Goal: Complete application form

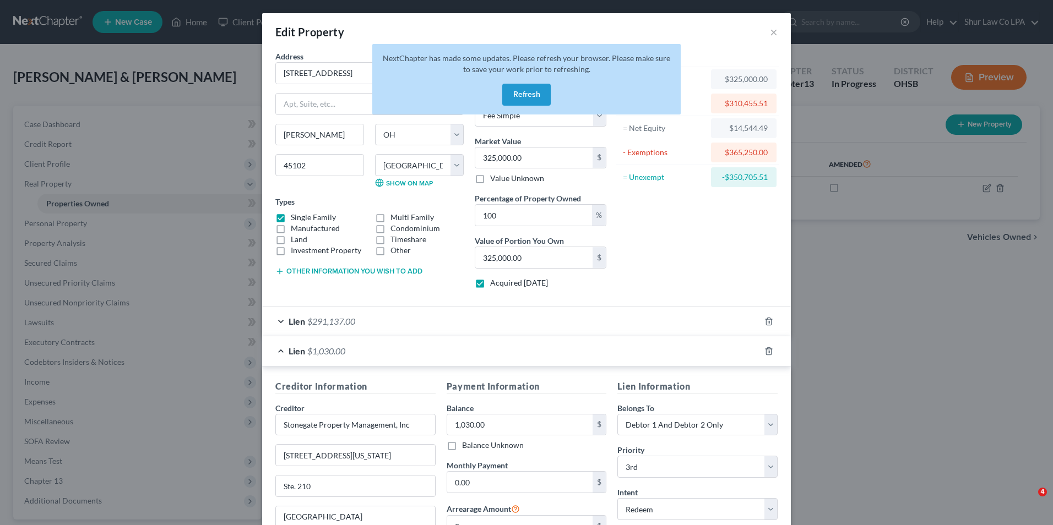
select select "36"
select select "12"
select select "2"
select select "0"
select select "36"
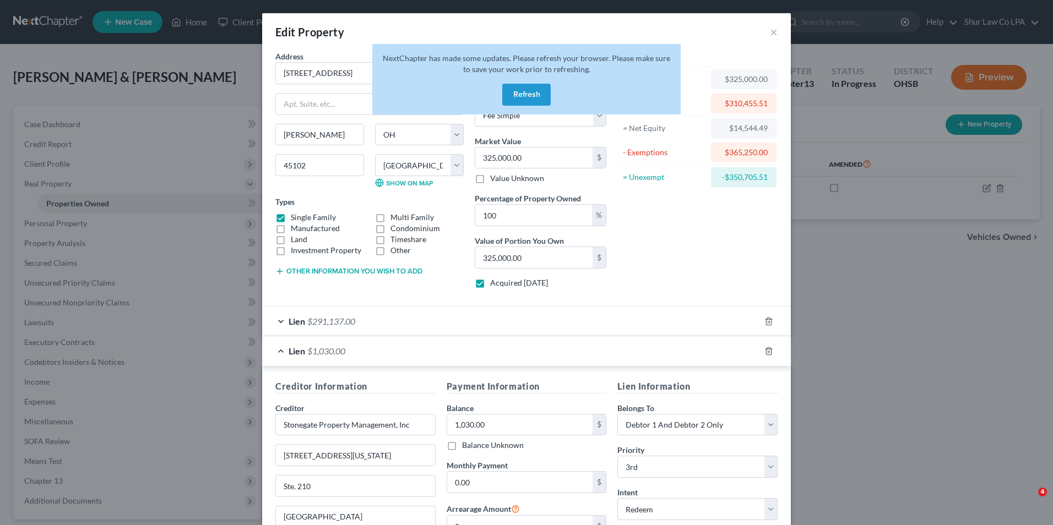
select select "2"
select select "0"
select select "1"
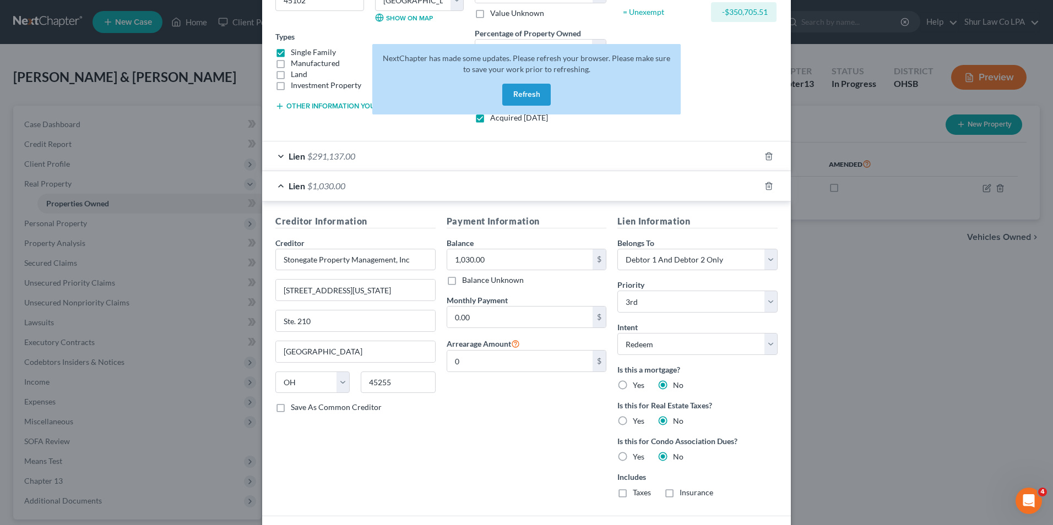
click at [521, 92] on button "Refresh" at bounding box center [526, 95] width 48 height 22
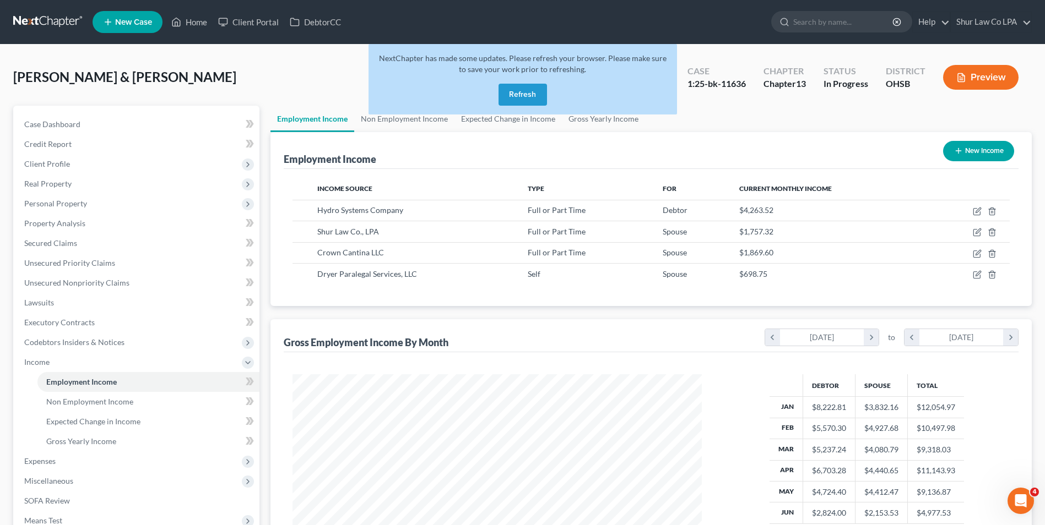
scroll to position [204, 431]
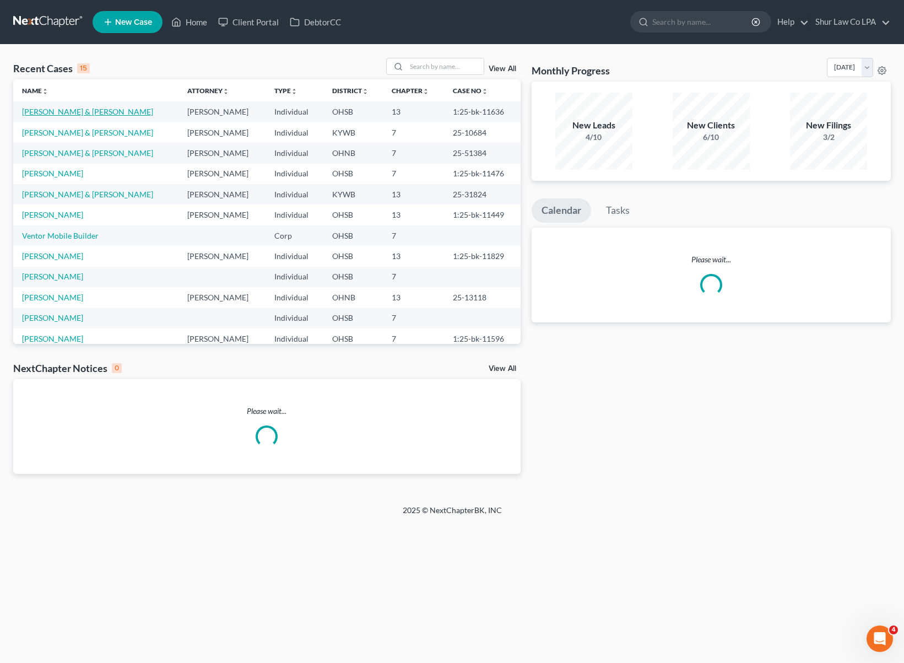
click at [80, 113] on link "[PERSON_NAME] & [PERSON_NAME]" at bounding box center [87, 111] width 131 height 9
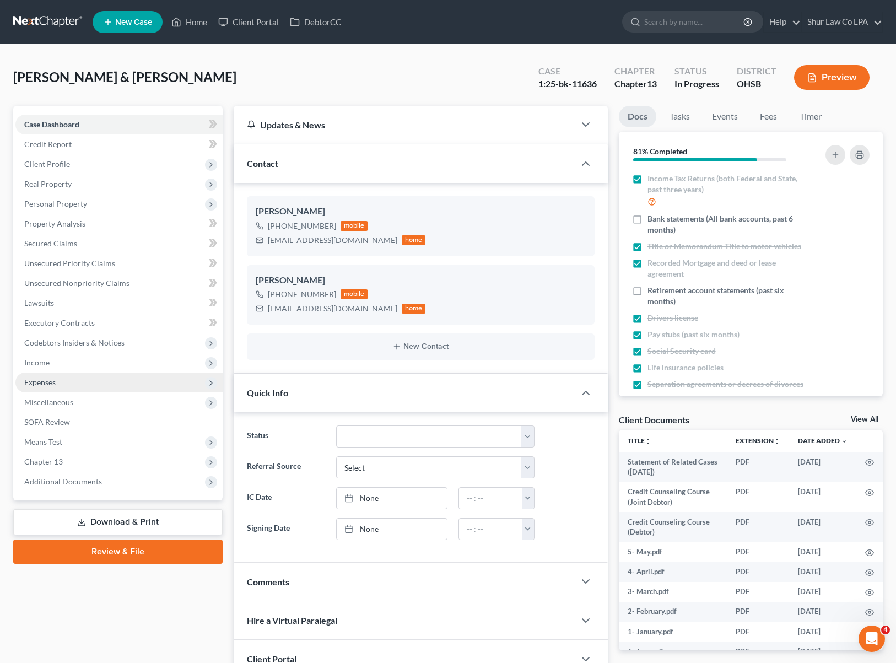
click at [66, 378] on span "Expenses" at bounding box center [118, 382] width 207 height 20
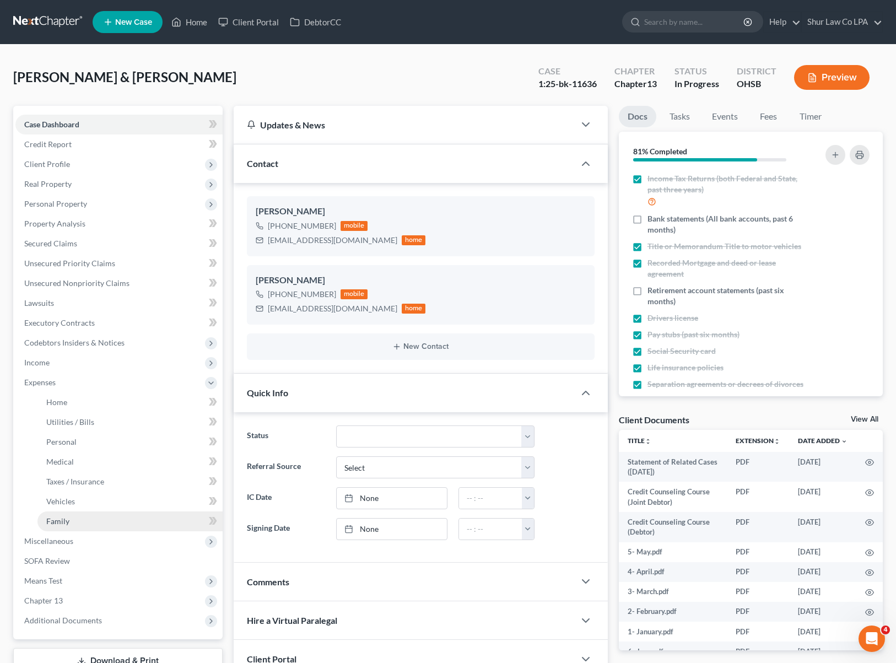
click at [74, 521] on link "Family" at bounding box center [129, 521] width 185 height 20
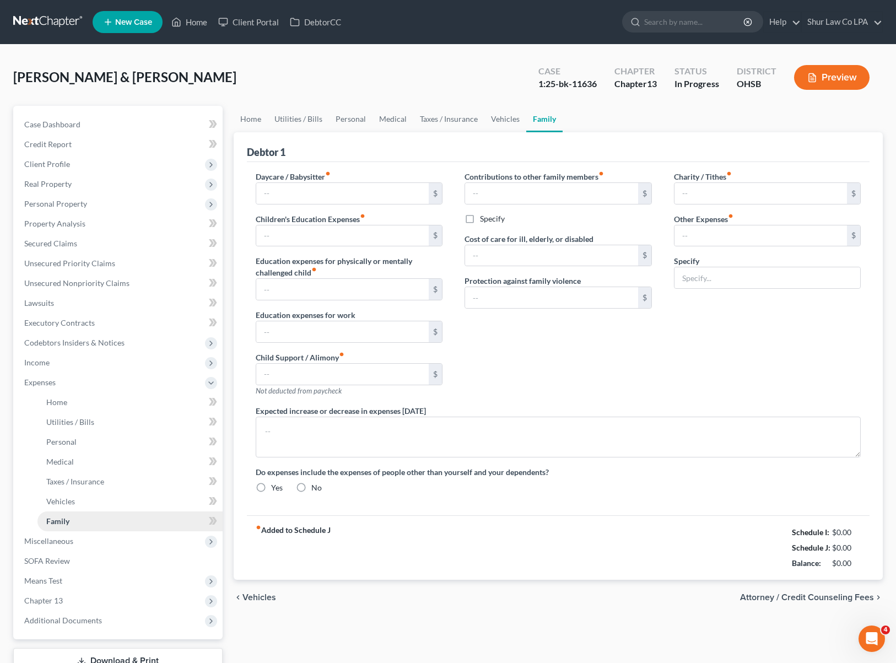
type input "0.00"
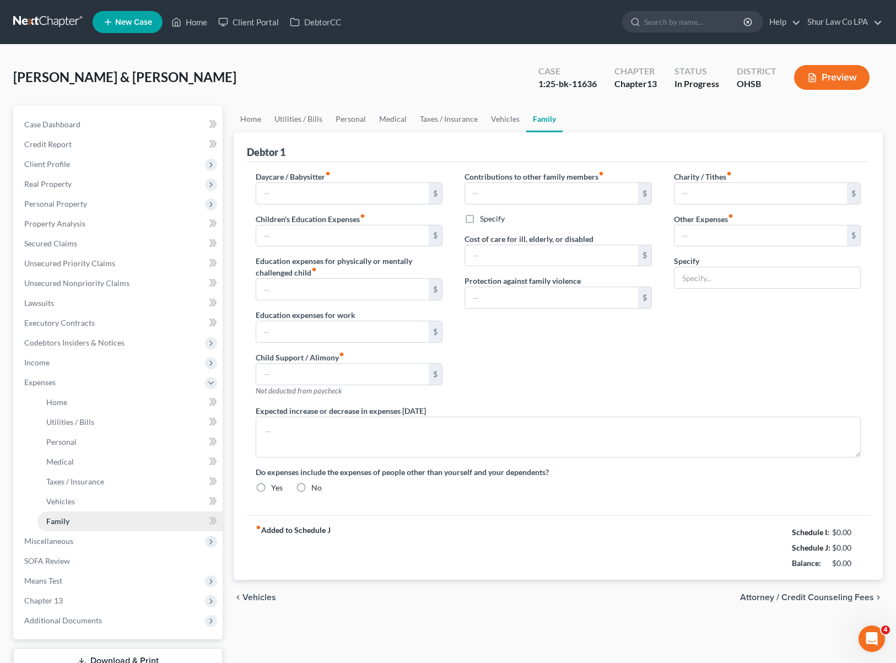
type input "0.00"
radio input "true"
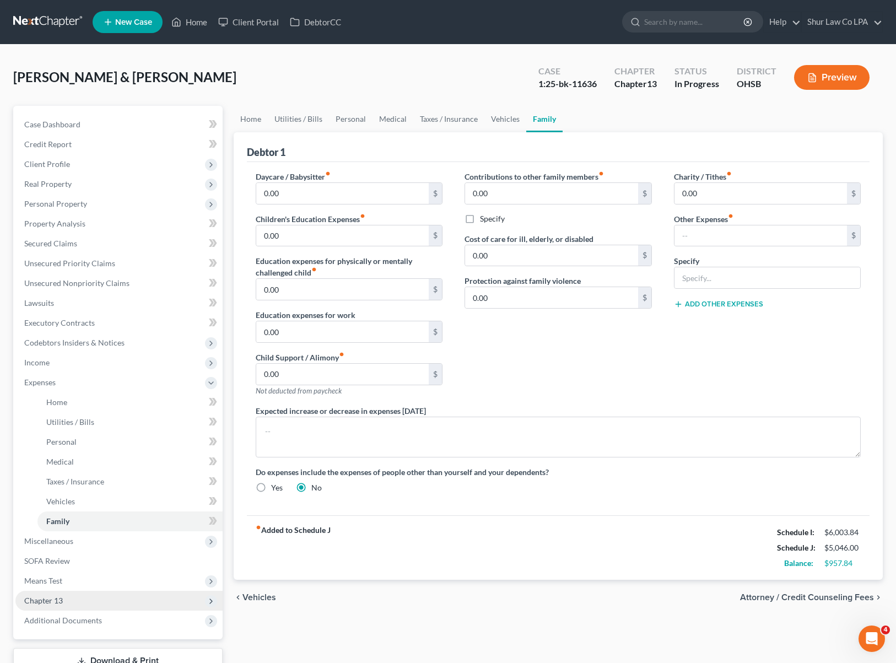
click at [51, 601] on span "Chapter 13" at bounding box center [43, 599] width 39 height 9
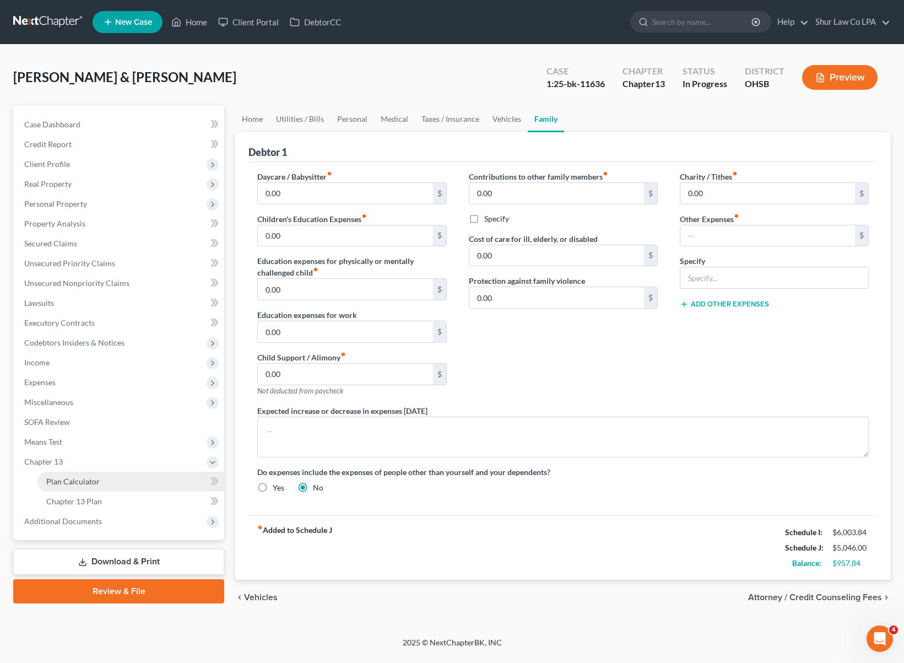
click at [82, 485] on span "Plan Calculator" at bounding box center [72, 480] width 53 height 9
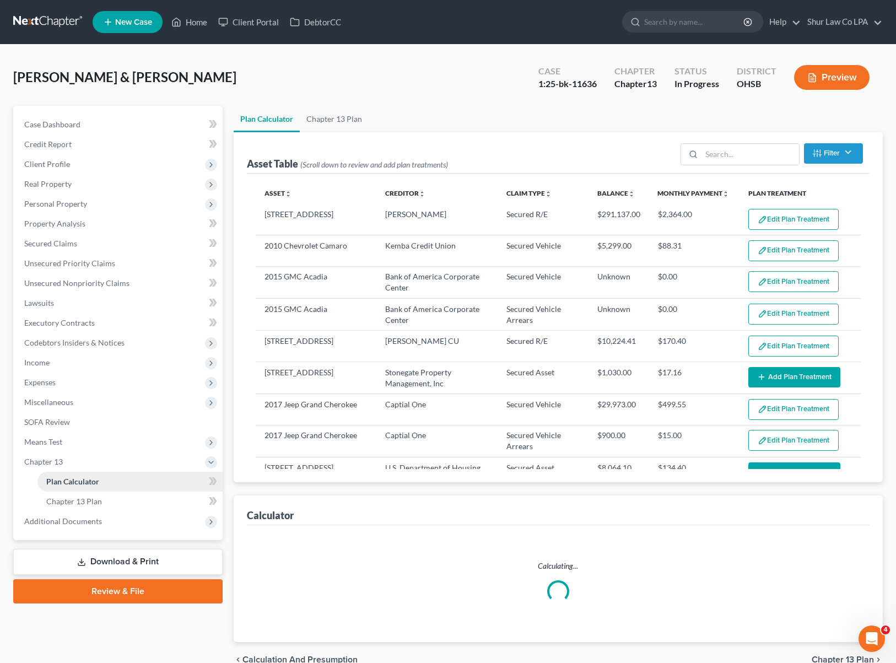
select select "59"
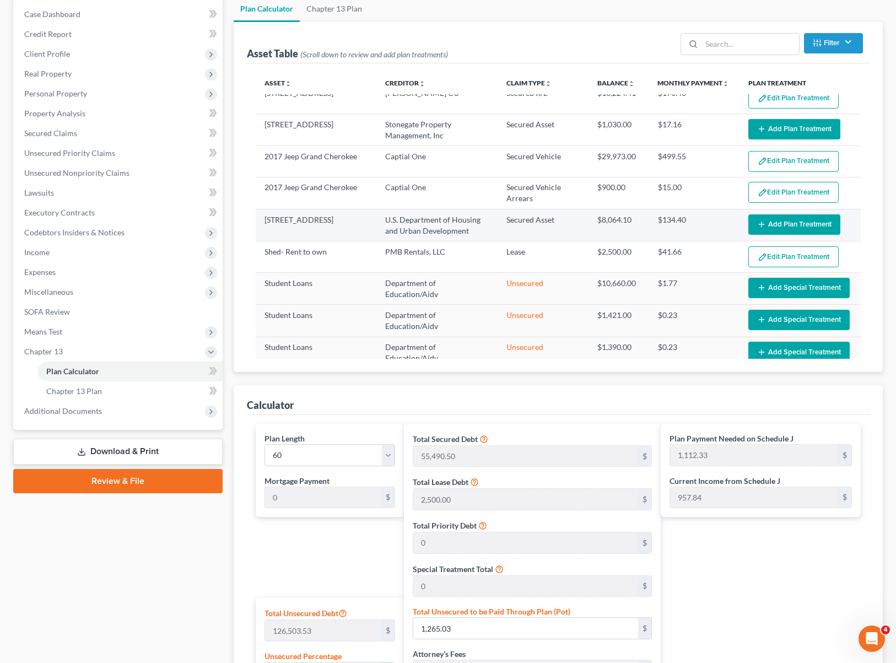
scroll to position [110, 0]
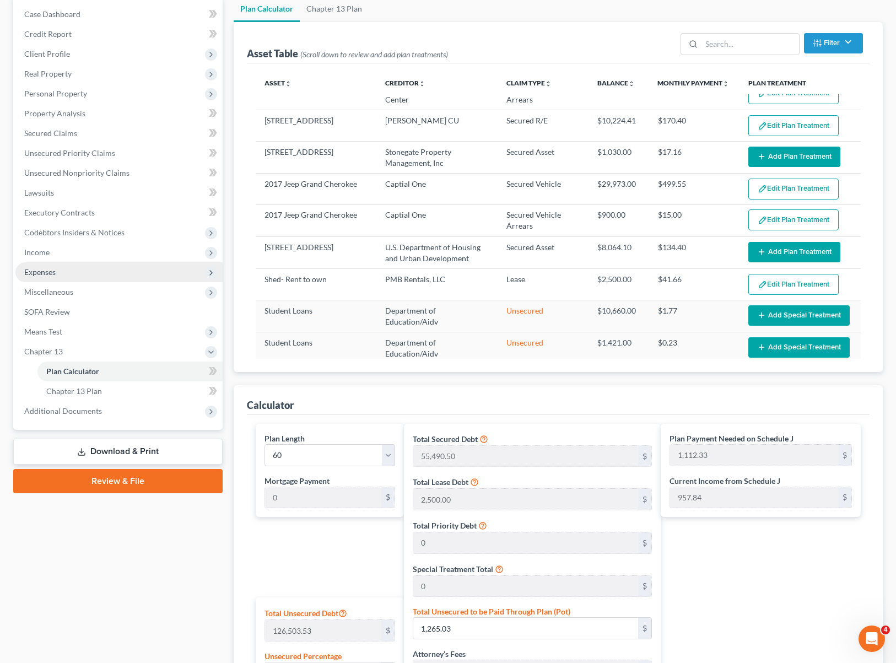
click at [59, 266] on span "Expenses" at bounding box center [118, 272] width 207 height 20
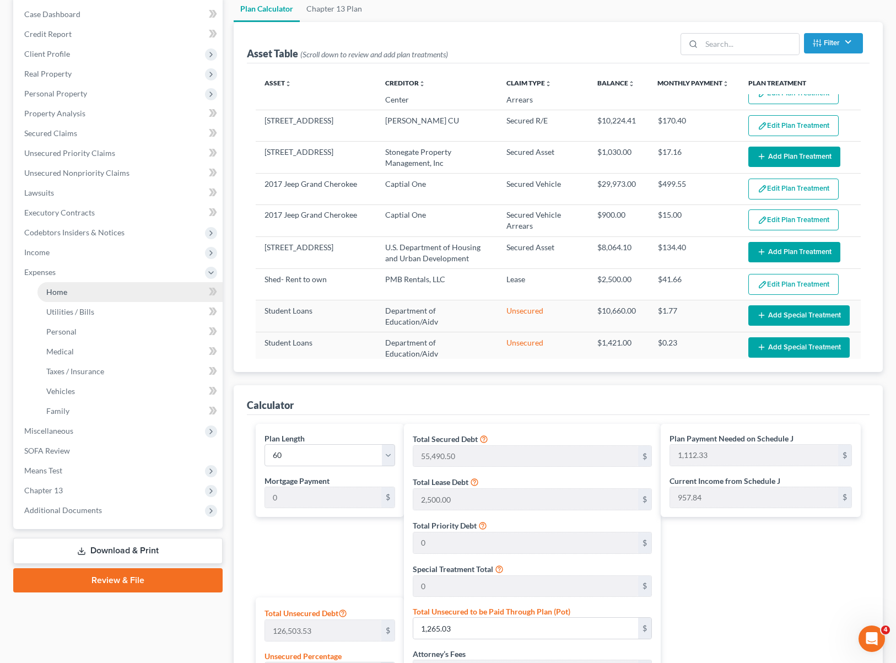
click at [70, 295] on link "Home" at bounding box center [129, 292] width 185 height 20
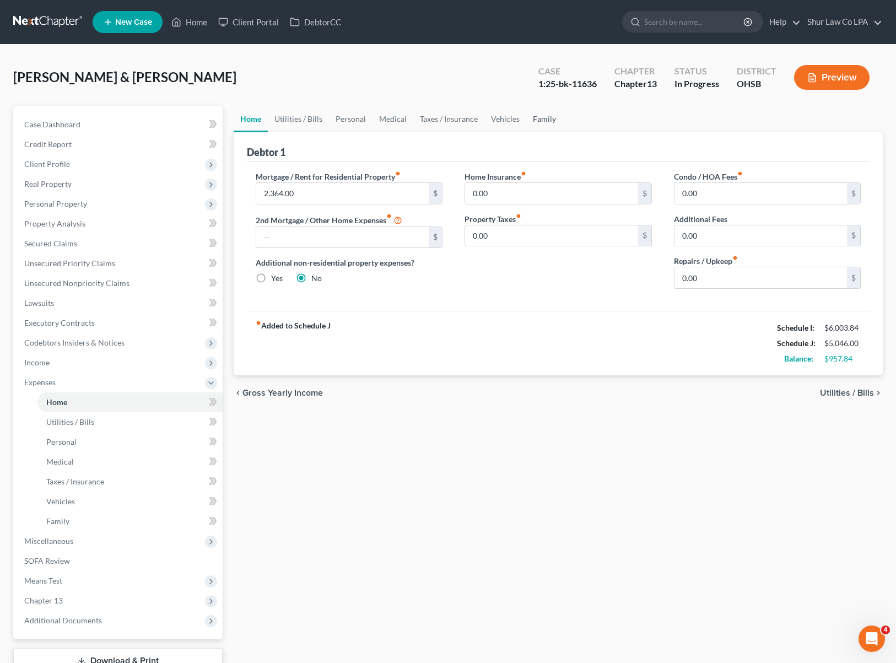
click at [533, 117] on link "Family" at bounding box center [544, 119] width 36 height 26
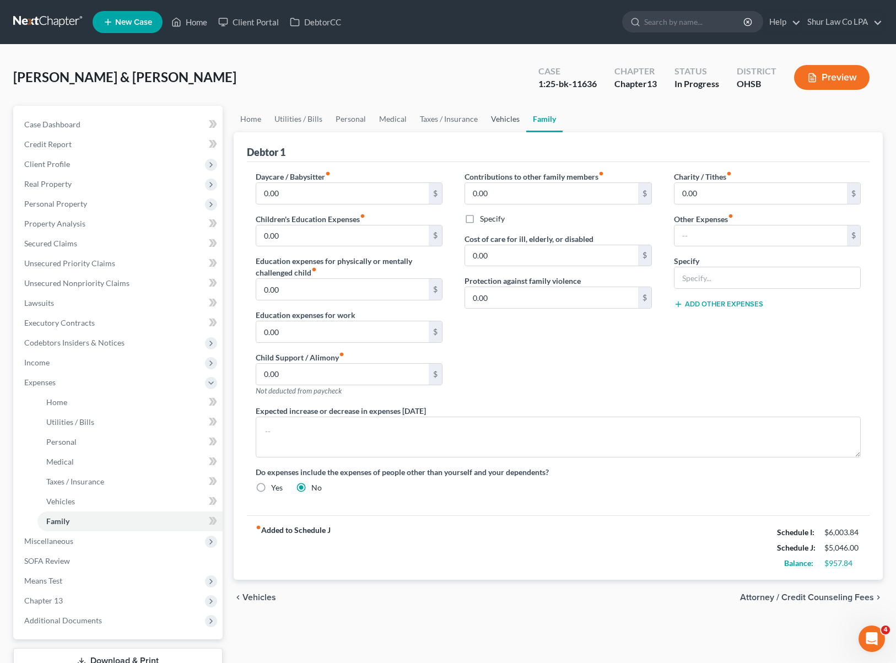
click at [514, 118] on link "Vehicles" at bounding box center [505, 119] width 42 height 26
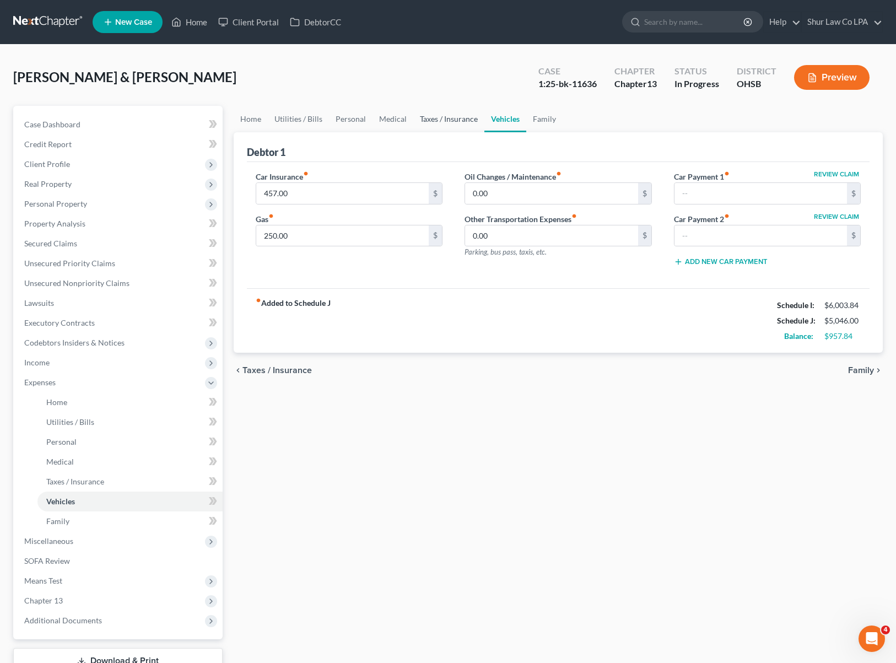
click at [439, 121] on link "Taxes / Insurance" at bounding box center [448, 119] width 71 height 26
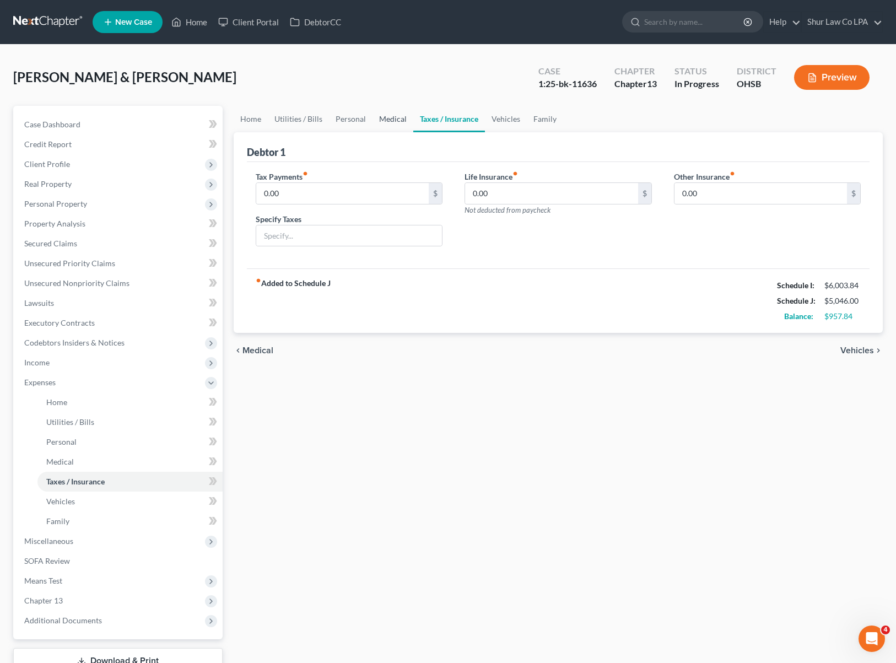
click at [386, 122] on link "Medical" at bounding box center [392, 119] width 41 height 26
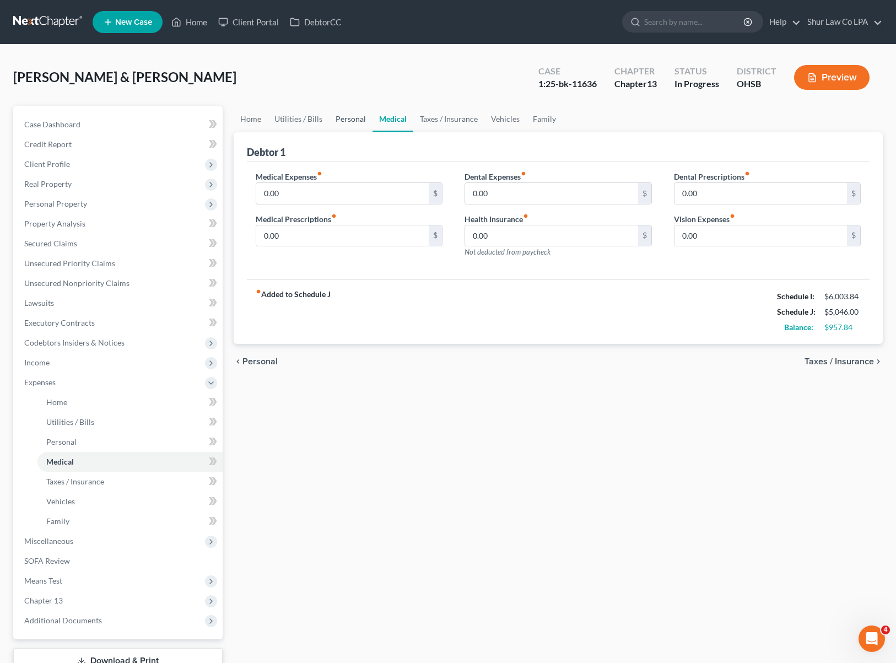
click at [344, 124] on link "Personal" at bounding box center [351, 119] width 44 height 26
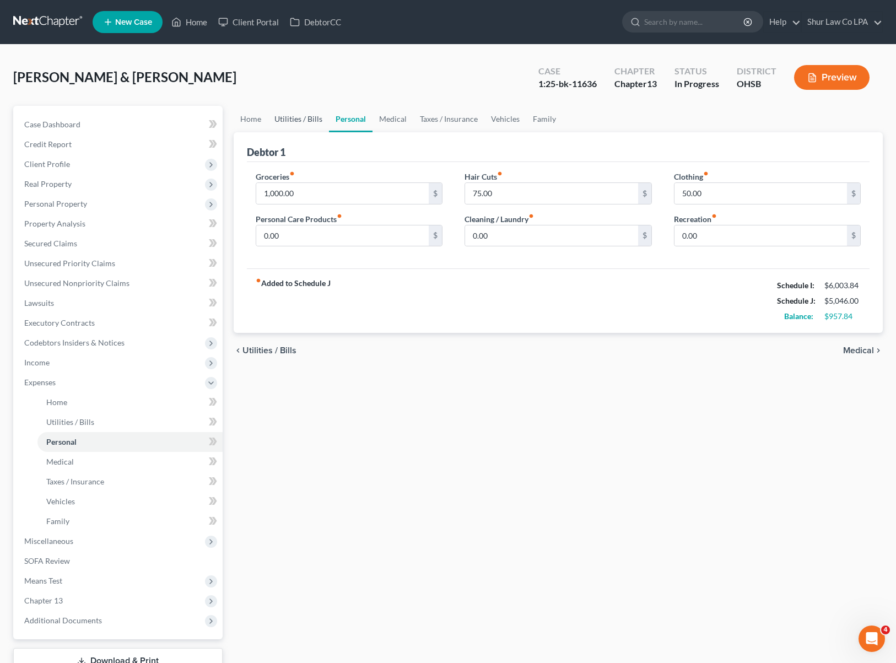
click at [313, 122] on link "Utilities / Bills" at bounding box center [298, 119] width 61 height 26
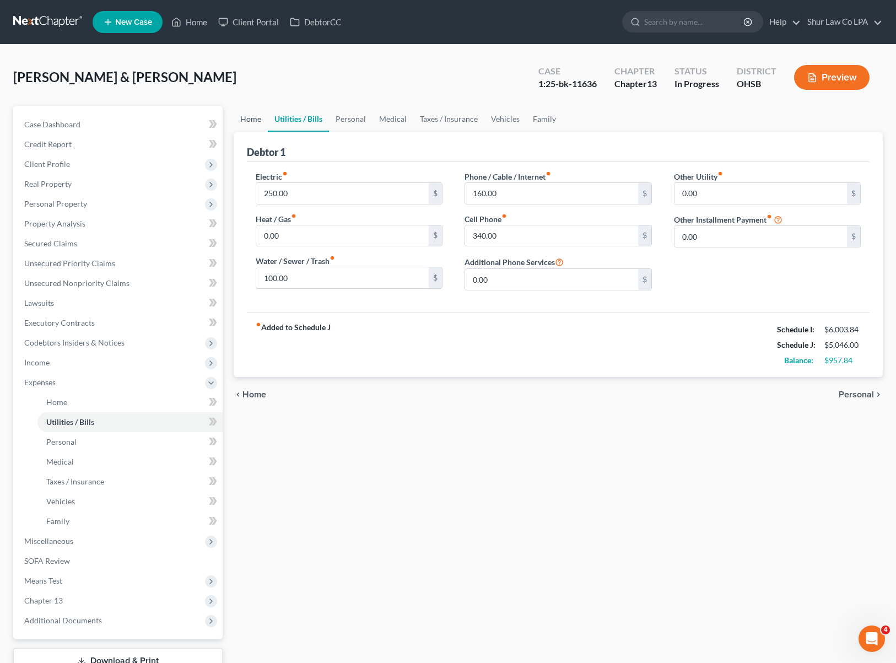
click at [256, 122] on link "Home" at bounding box center [251, 119] width 34 height 26
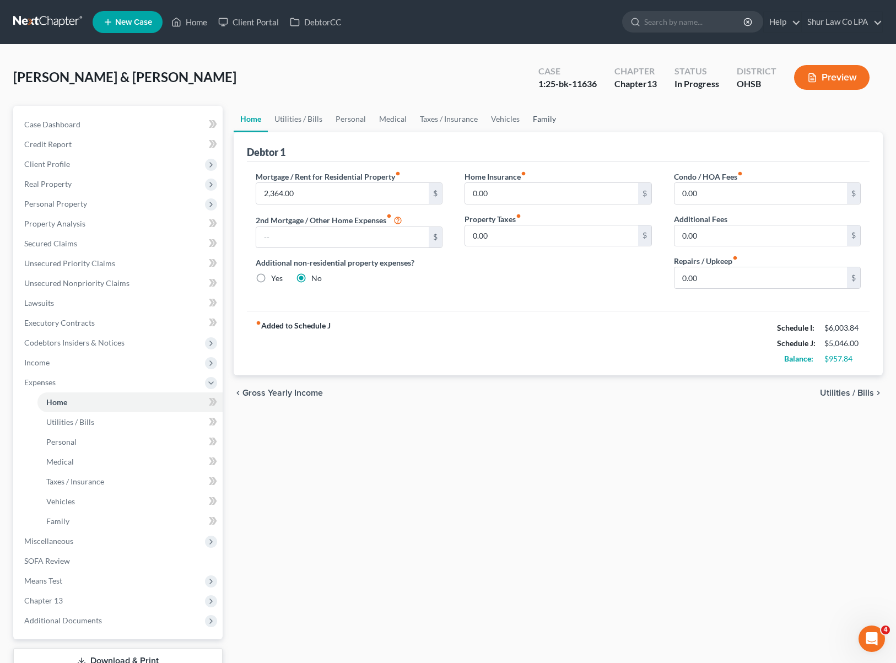
click at [541, 117] on link "Family" at bounding box center [544, 119] width 36 height 26
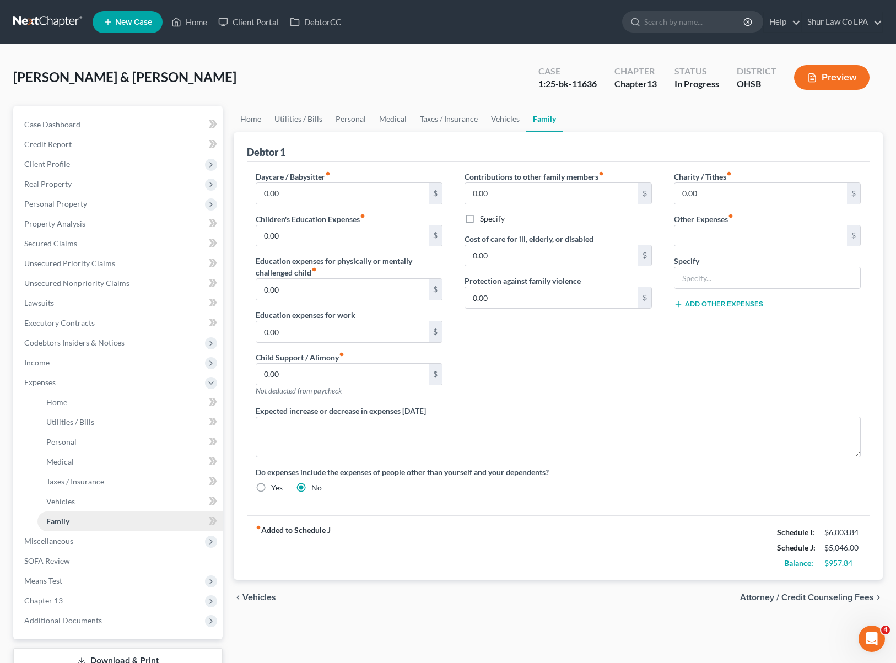
click at [67, 516] on span "Family" at bounding box center [57, 520] width 23 height 9
click at [62, 601] on span "Chapter 13" at bounding box center [43, 599] width 39 height 9
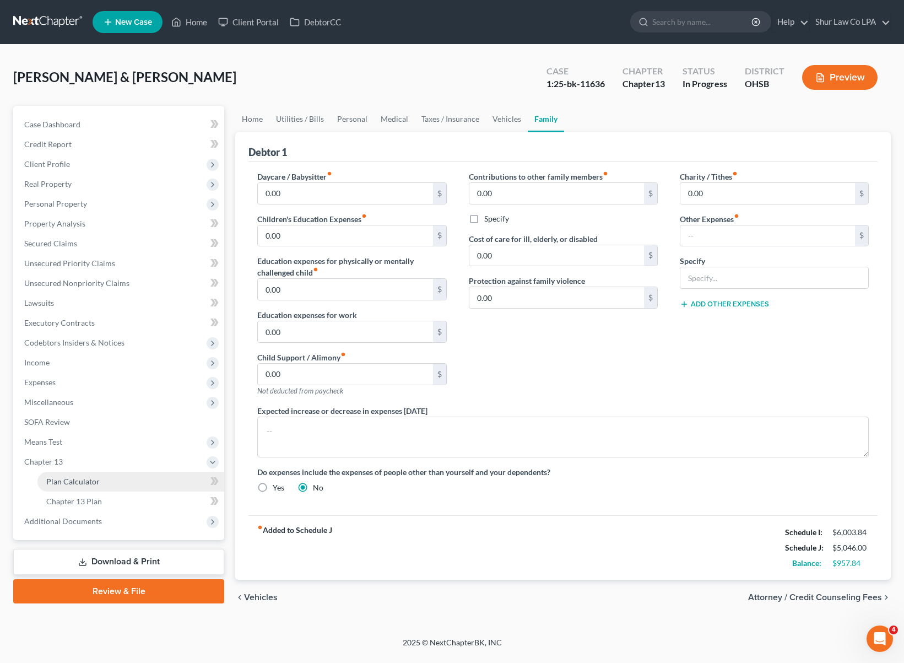
click at [104, 481] on link "Plan Calculator" at bounding box center [130, 482] width 187 height 20
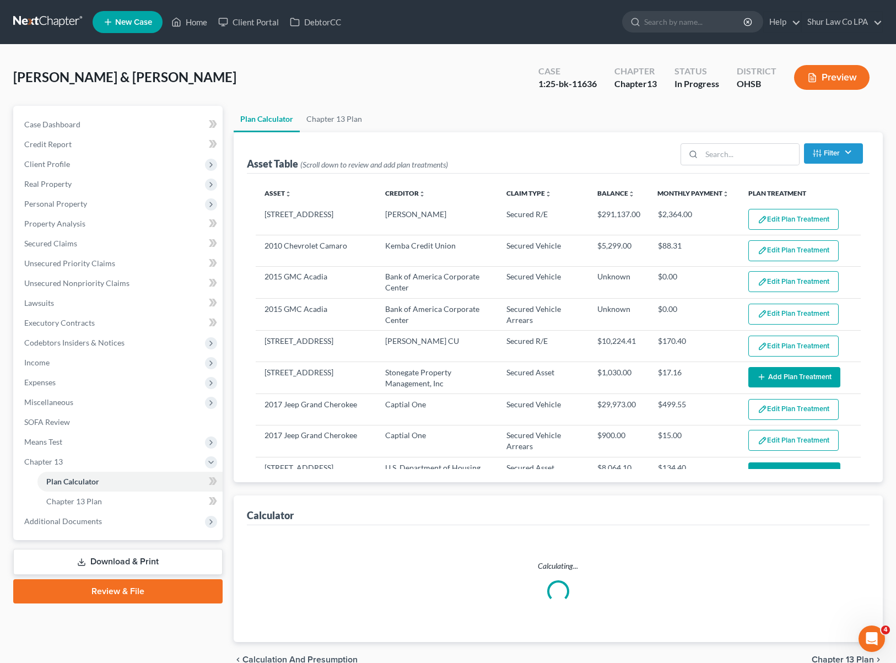
select select "59"
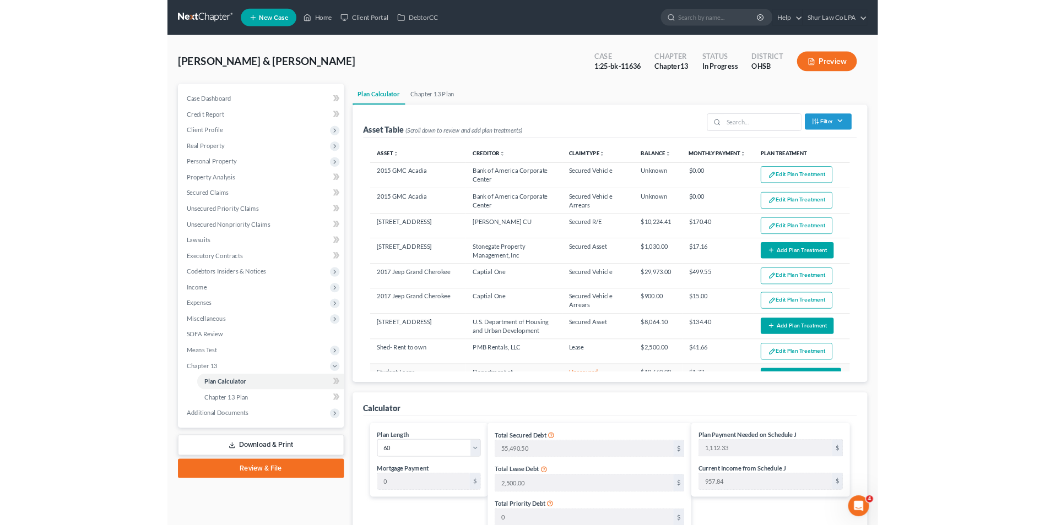
scroll to position [165, 0]
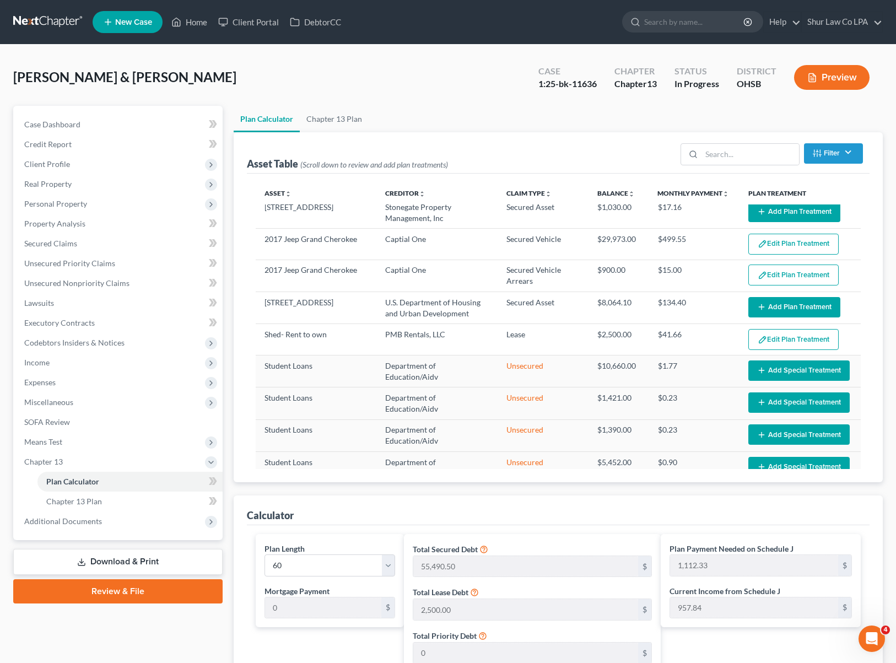
click at [396, 74] on div "Dryer, Joseph & Brittany Upgraded Case 1:25-bk-11636 Chapter Chapter 13 Status …" at bounding box center [447, 82] width 869 height 48
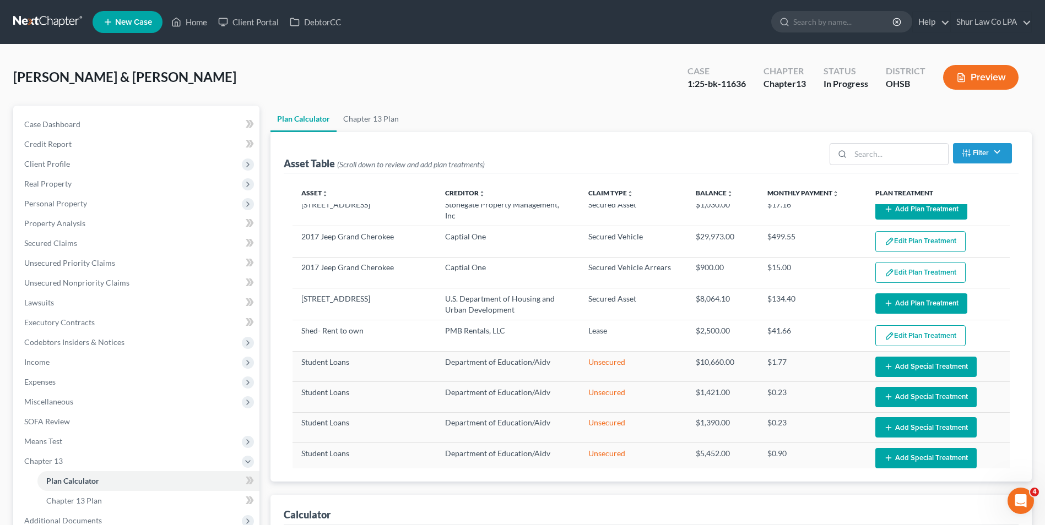
scroll to position [163, 0]
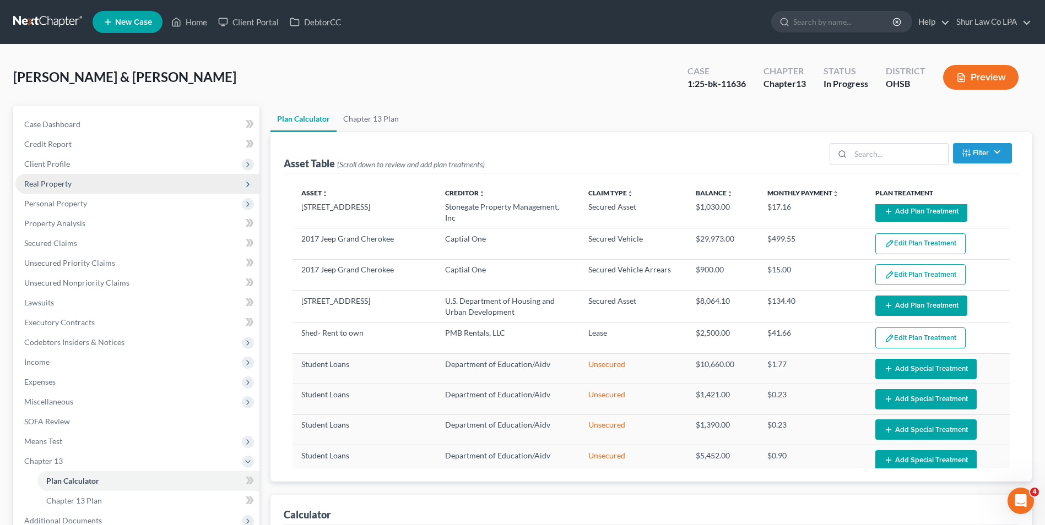
click at [47, 187] on span "Real Property" at bounding box center [47, 183] width 47 height 9
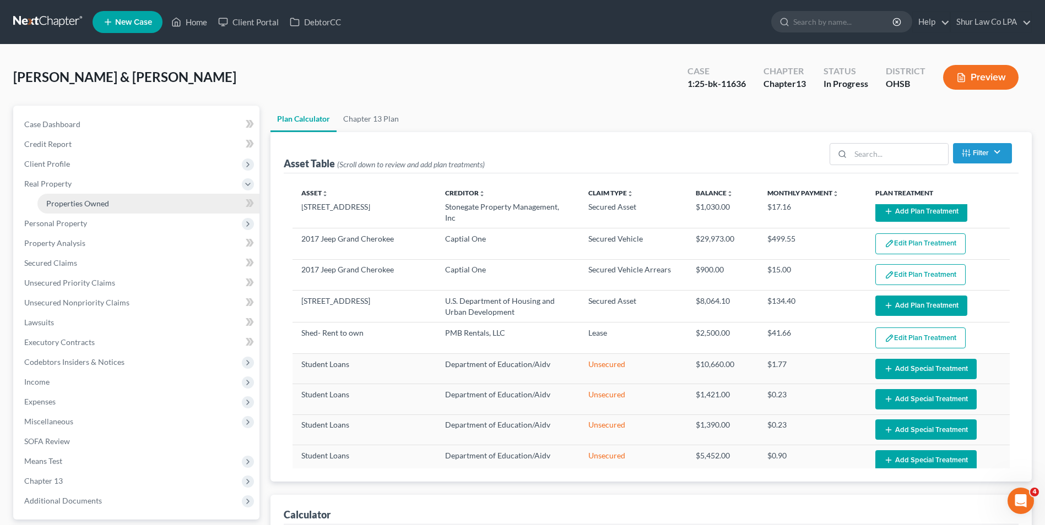
click at [55, 202] on span "Properties Owned" at bounding box center [77, 203] width 63 height 9
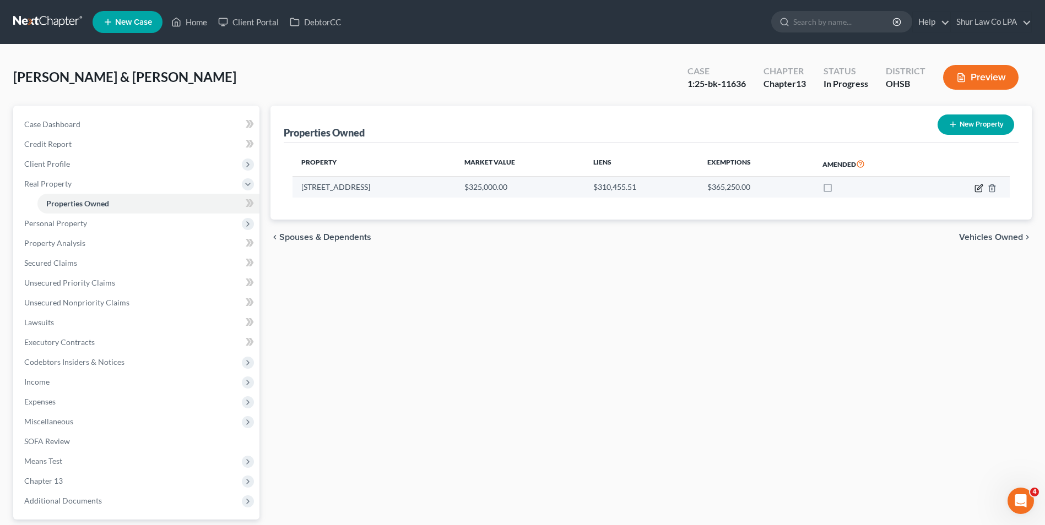
click at [903, 189] on icon "button" at bounding box center [978, 188] width 7 height 7
select select "36"
select select "2"
select select "0"
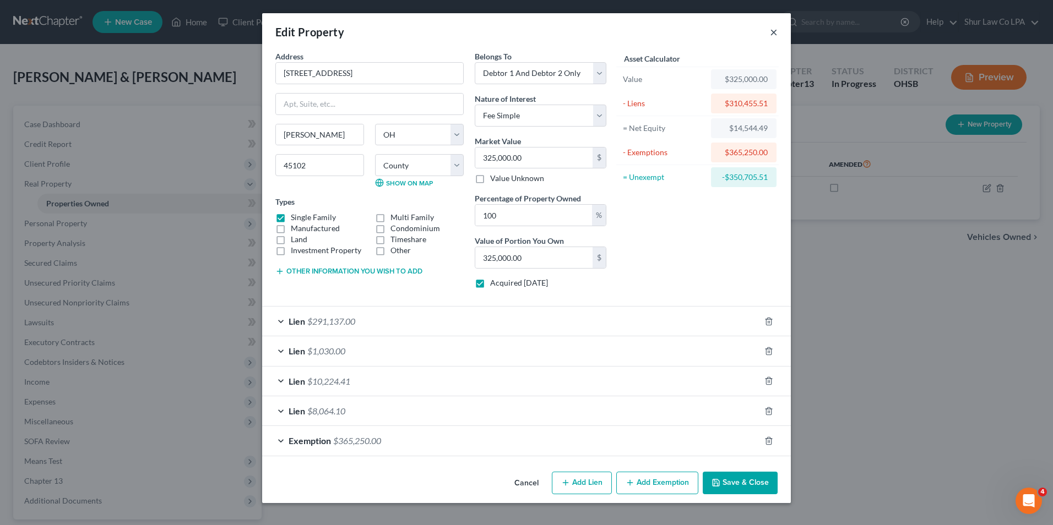
click at [773, 30] on button "×" at bounding box center [774, 31] width 8 height 13
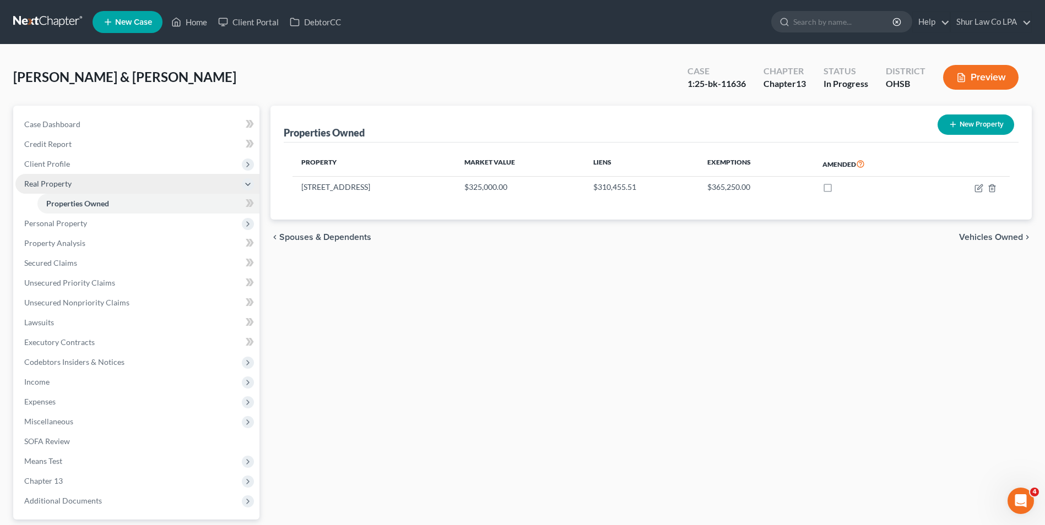
scroll to position [55, 0]
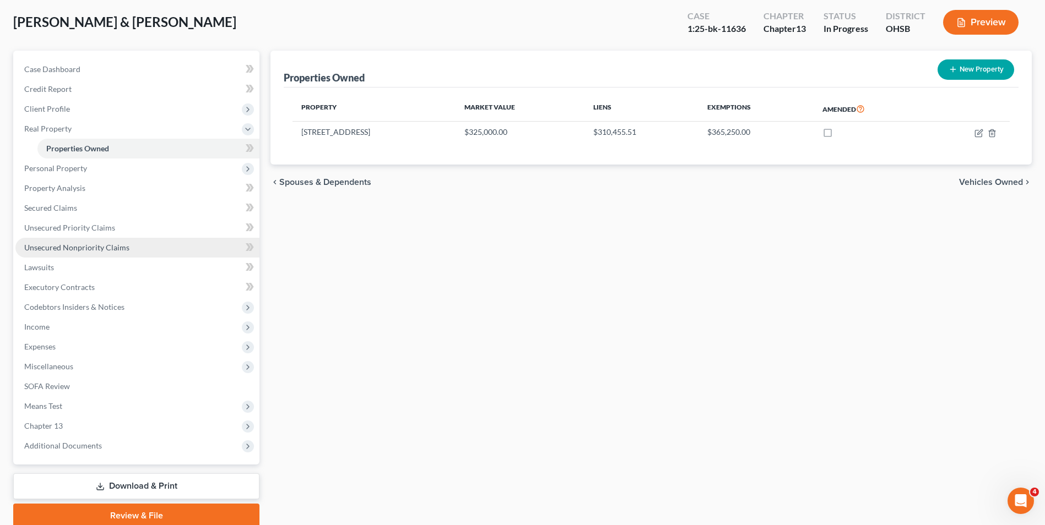
click at [105, 245] on span "Unsecured Nonpriority Claims" at bounding box center [76, 247] width 105 height 9
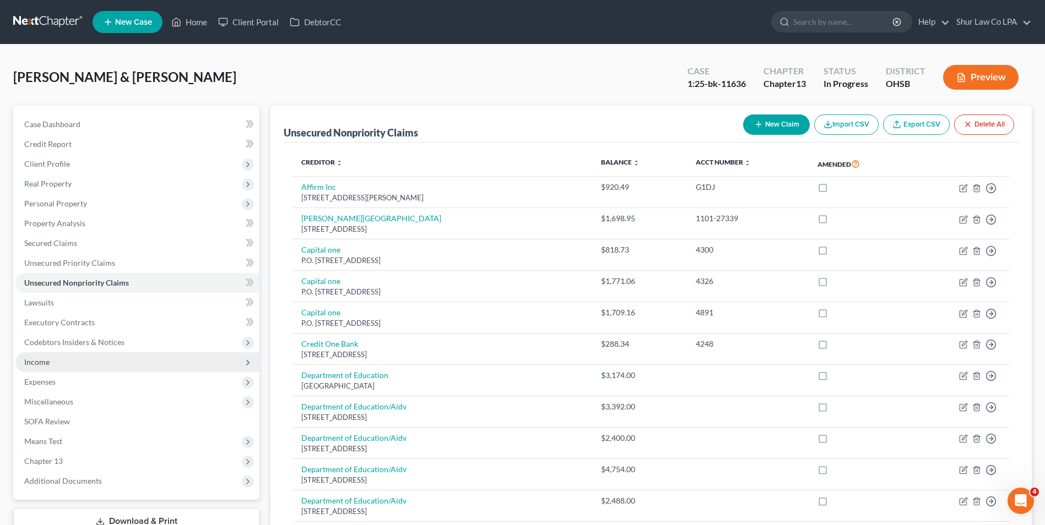
click at [58, 364] on span "Income" at bounding box center [137, 363] width 244 height 20
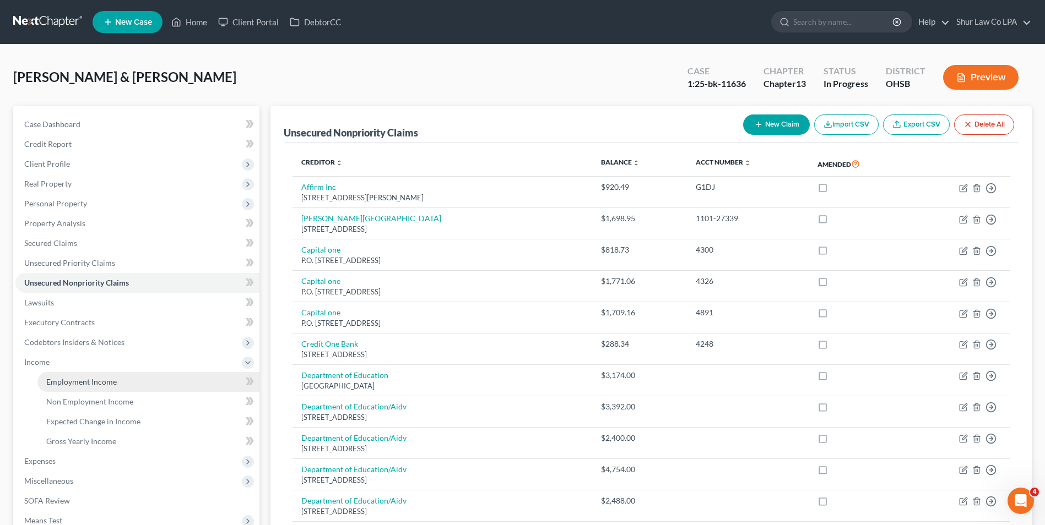
click at [74, 385] on span "Employment Income" at bounding box center [81, 381] width 71 height 9
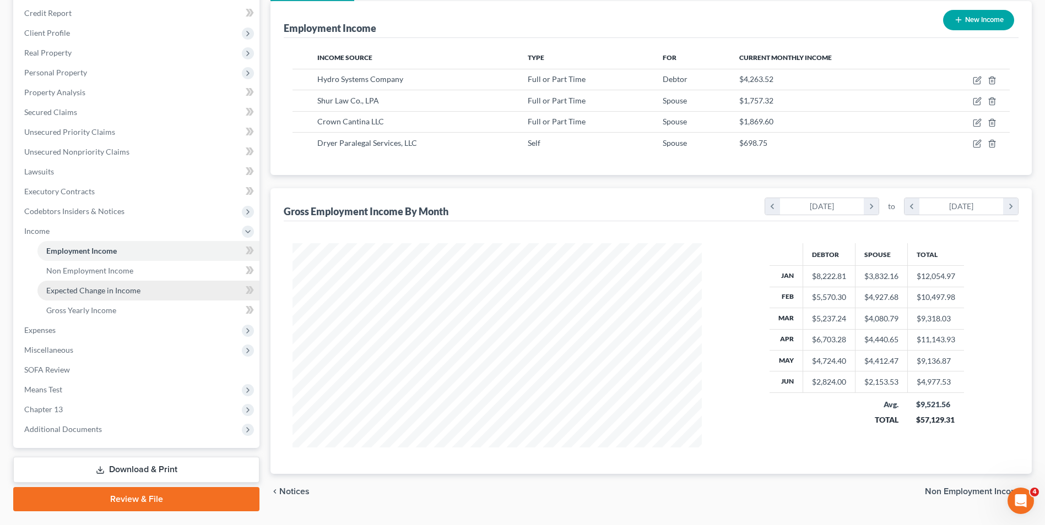
scroll to position [104, 0]
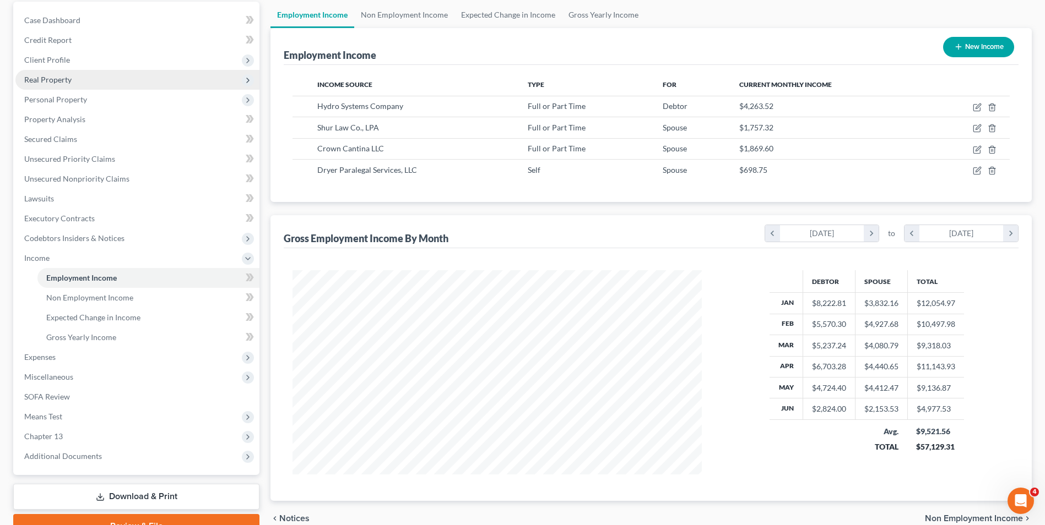
click at [50, 80] on span "Real Property" at bounding box center [47, 79] width 47 height 9
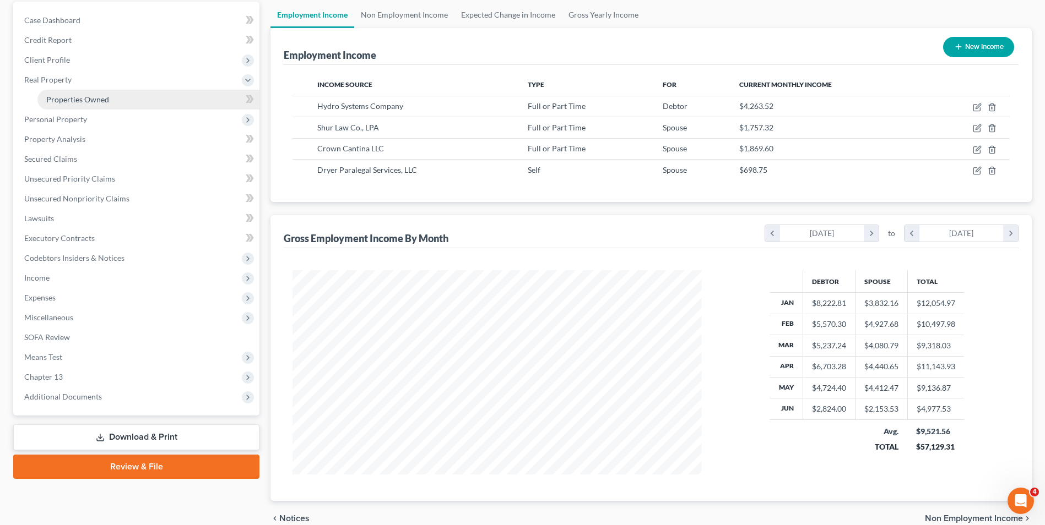
click at [82, 101] on span "Properties Owned" at bounding box center [77, 99] width 63 height 9
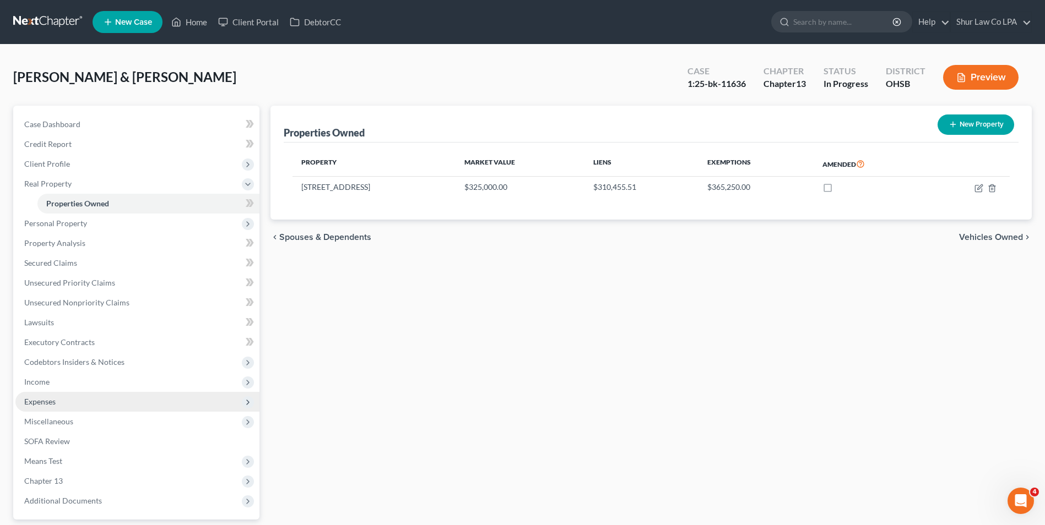
click at [48, 399] on span "Expenses" at bounding box center [39, 401] width 31 height 9
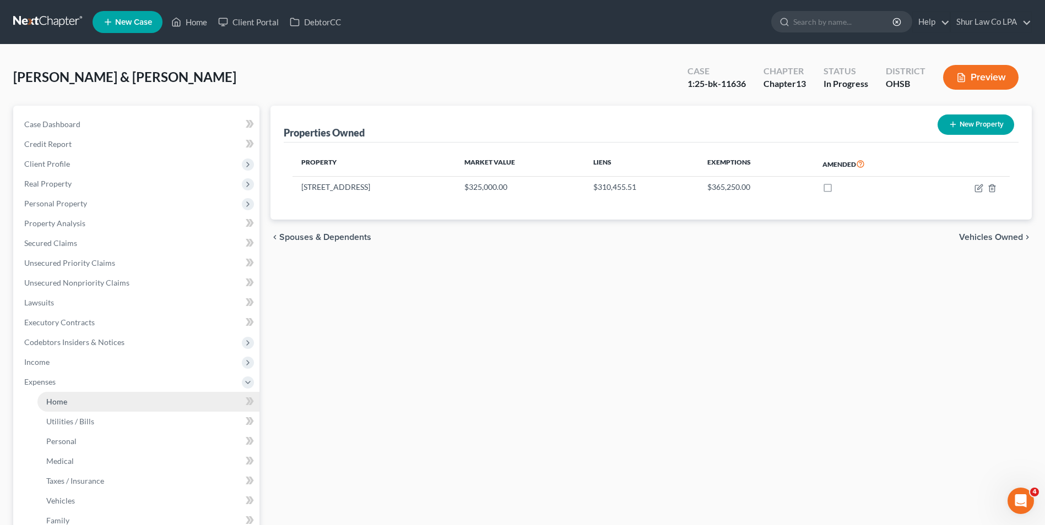
click at [56, 401] on span "Home" at bounding box center [56, 401] width 21 height 9
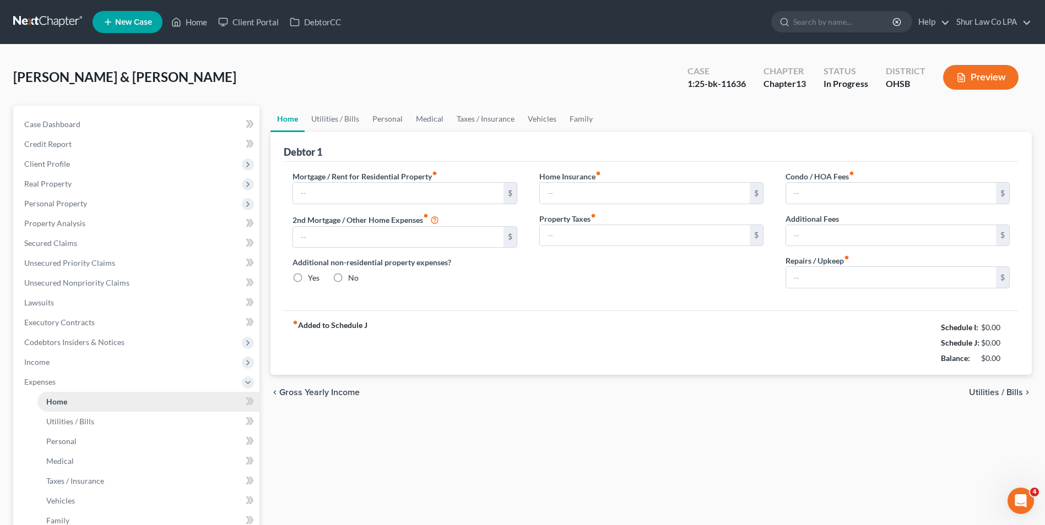
type input "2,364.00"
radio input "true"
type input "0.00"
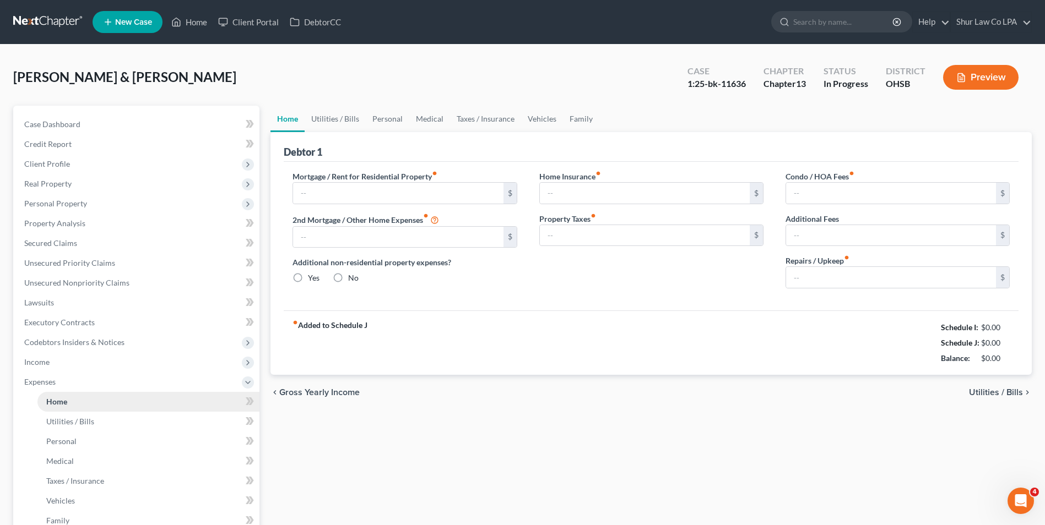
type input "0.00"
click at [343, 118] on link "Utilities / Bills" at bounding box center [335, 119] width 61 height 26
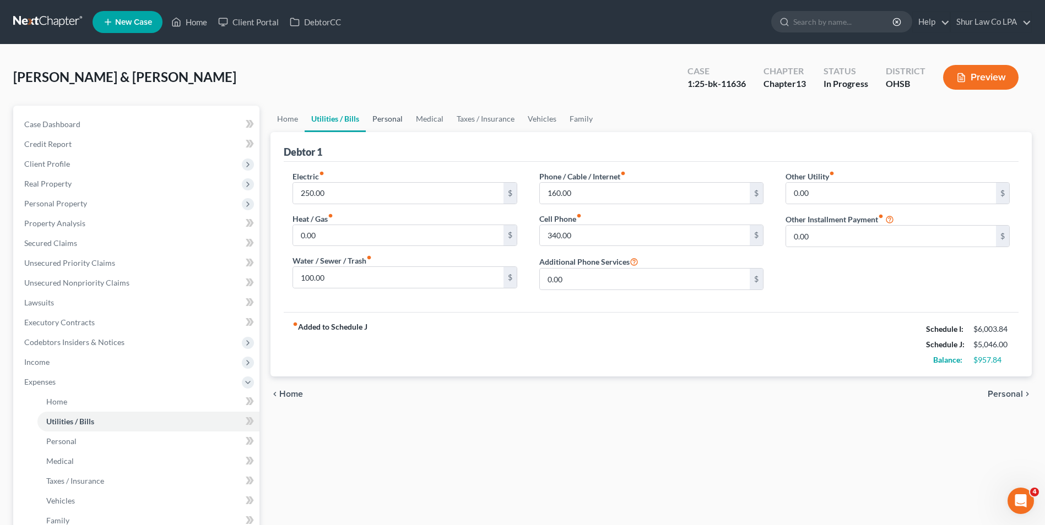
click at [391, 123] on link "Personal" at bounding box center [388, 119] width 44 height 26
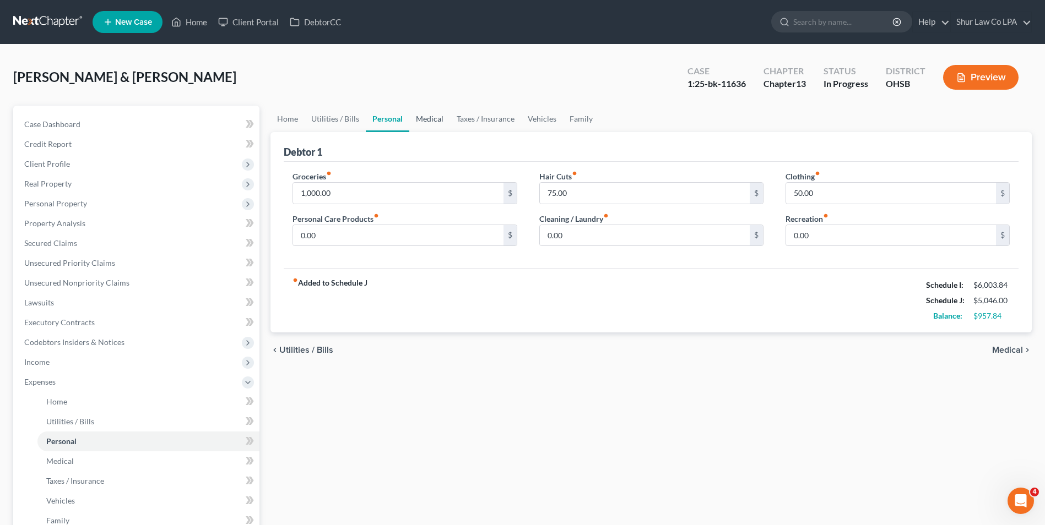
click at [429, 117] on link "Medical" at bounding box center [429, 119] width 41 height 26
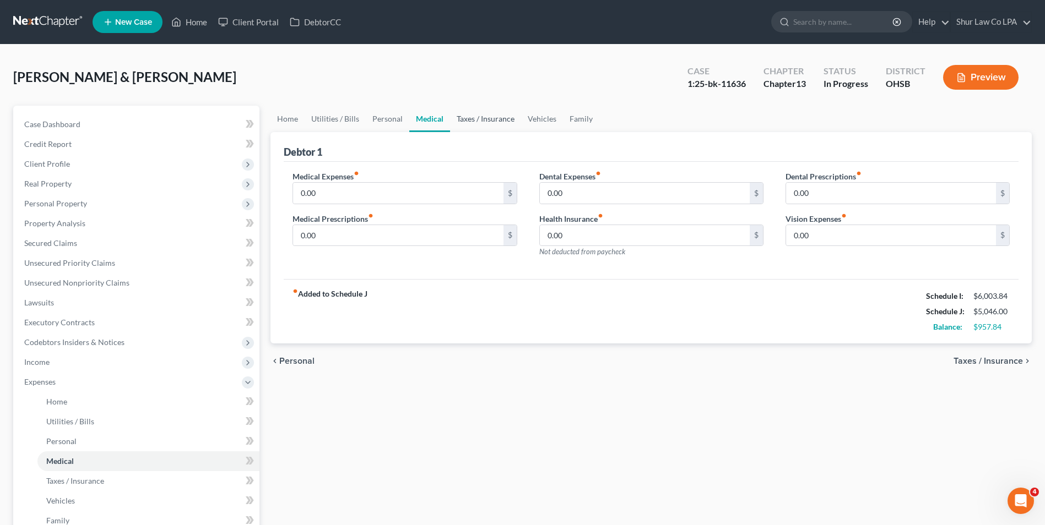
click at [473, 120] on link "Taxes / Insurance" at bounding box center [485, 119] width 71 height 26
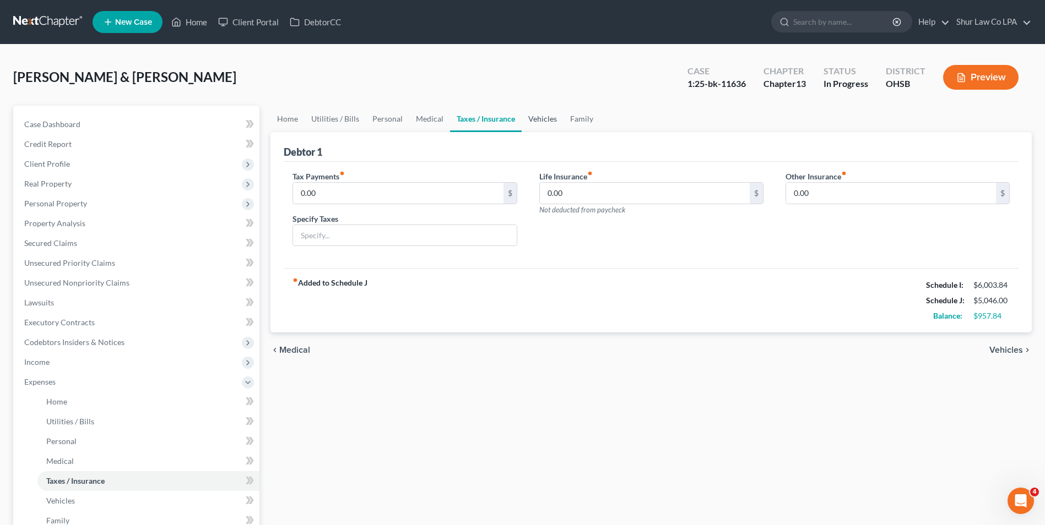
click at [548, 121] on link "Vehicles" at bounding box center [543, 119] width 42 height 26
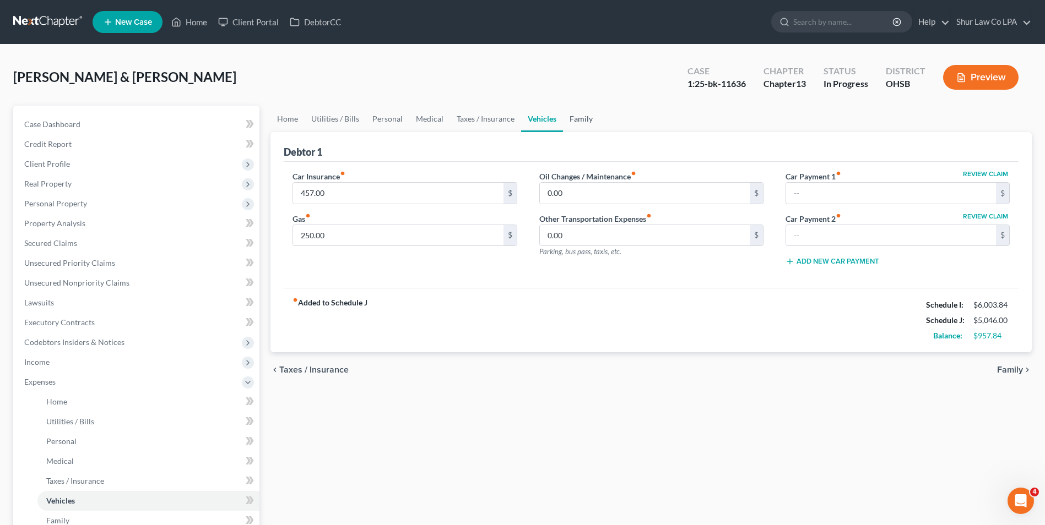
click at [576, 122] on link "Family" at bounding box center [581, 119] width 36 height 26
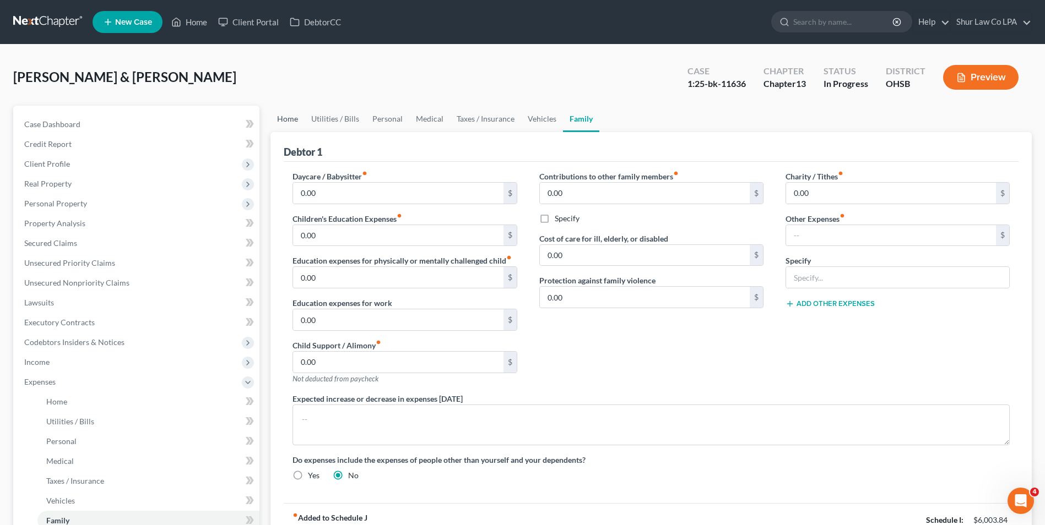
click at [287, 116] on link "Home" at bounding box center [287, 119] width 34 height 26
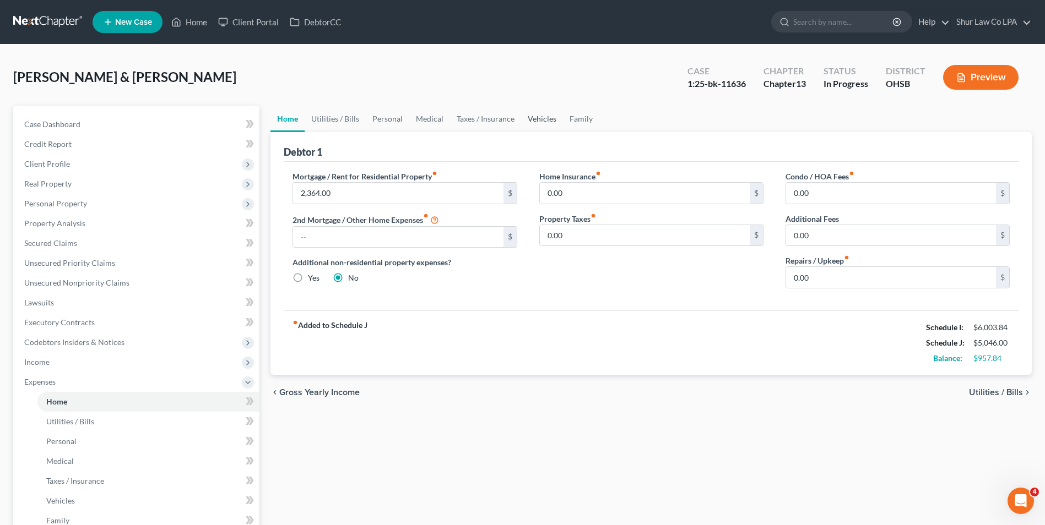
click at [533, 113] on link "Vehicles" at bounding box center [542, 119] width 42 height 26
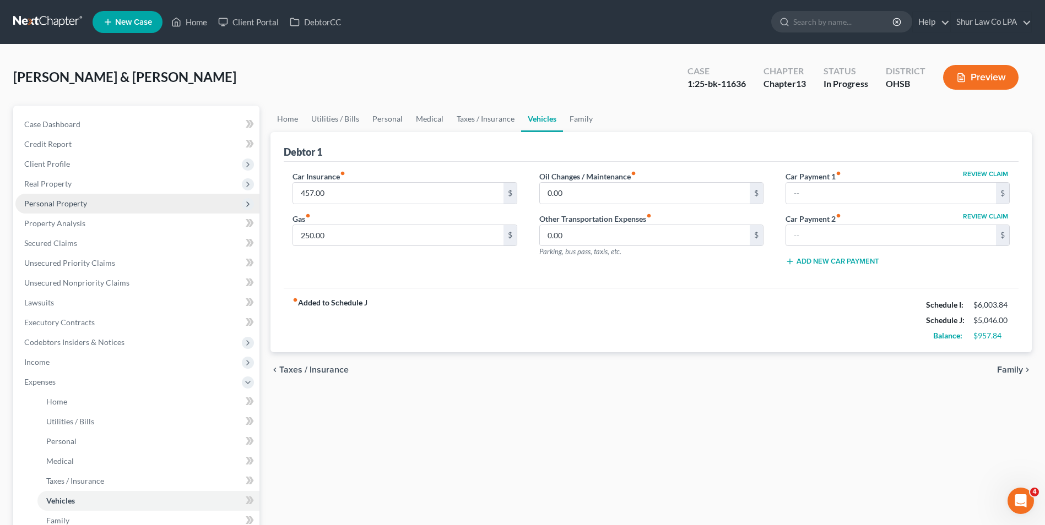
click at [63, 206] on span "Personal Property" at bounding box center [55, 203] width 63 height 9
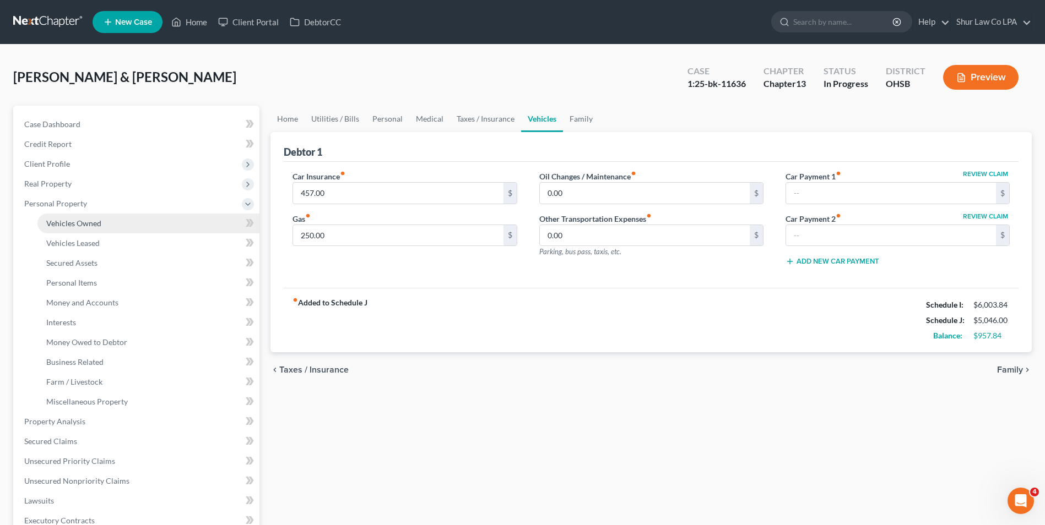
click at [69, 221] on span "Vehicles Owned" at bounding box center [73, 223] width 55 height 9
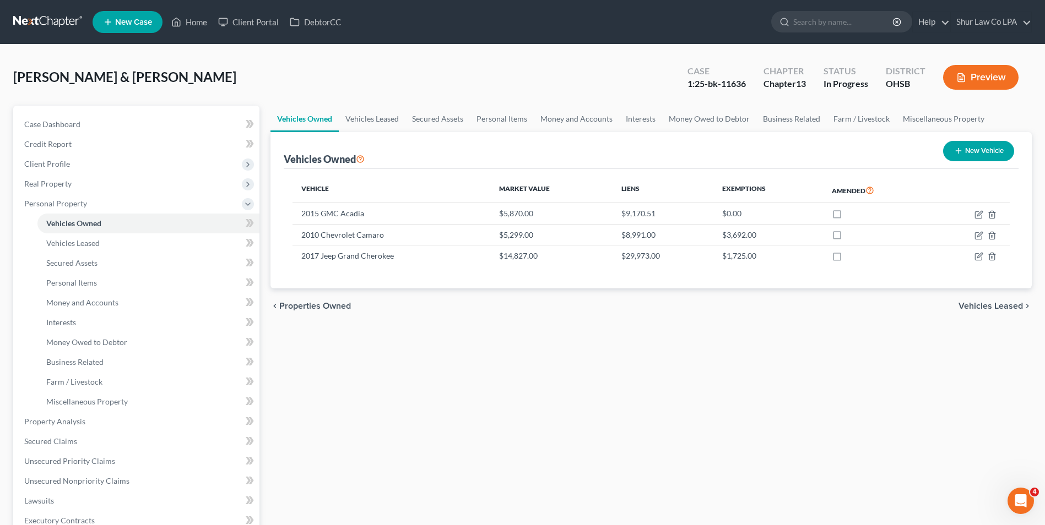
click at [598, 432] on div "Vehicles Owned Vehicles Leased Secured Assets Personal Items Money and Accounts…" at bounding box center [651, 434] width 772 height 656
